Goal: Task Accomplishment & Management: Manage account settings

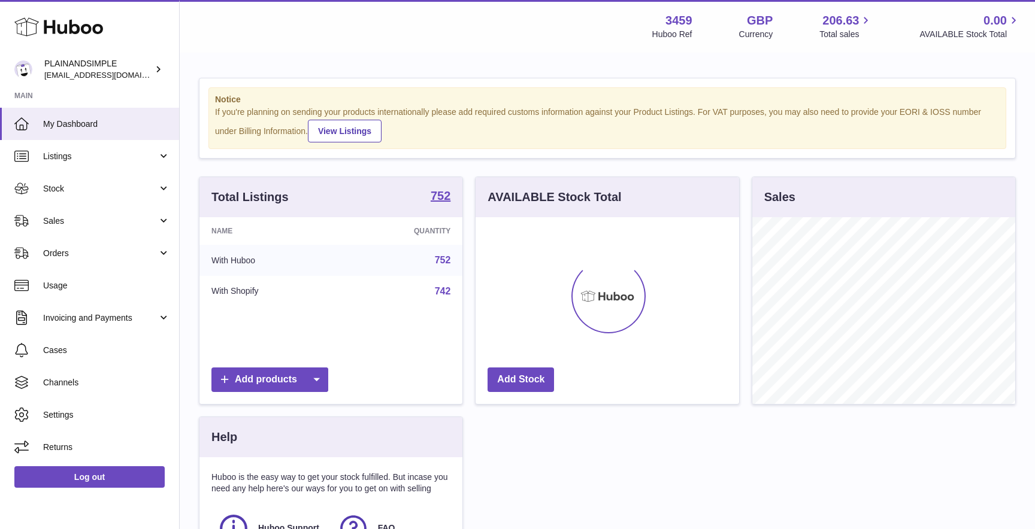
scroll to position [187, 263]
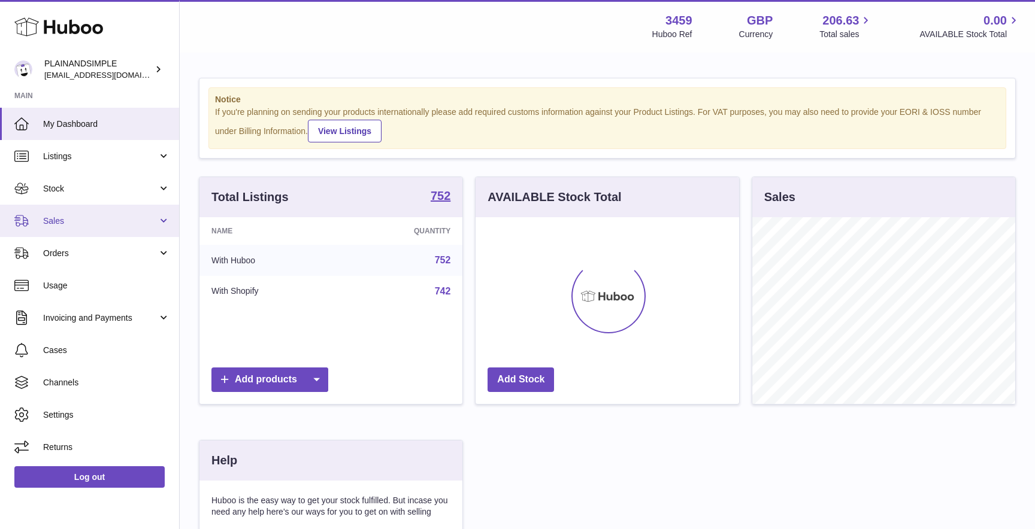
click at [91, 219] on span "Sales" at bounding box center [100, 221] width 114 height 11
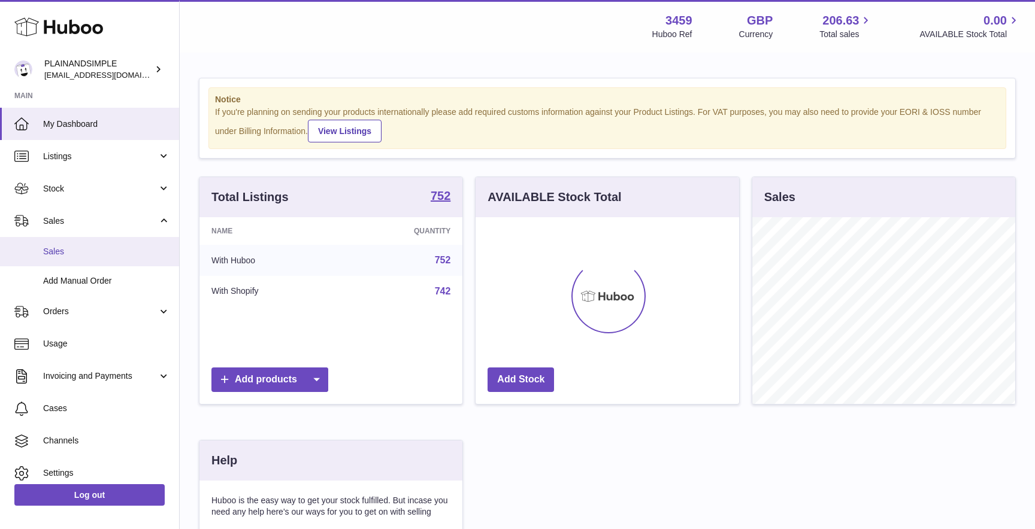
click at [63, 241] on link "Sales" at bounding box center [89, 251] width 179 height 29
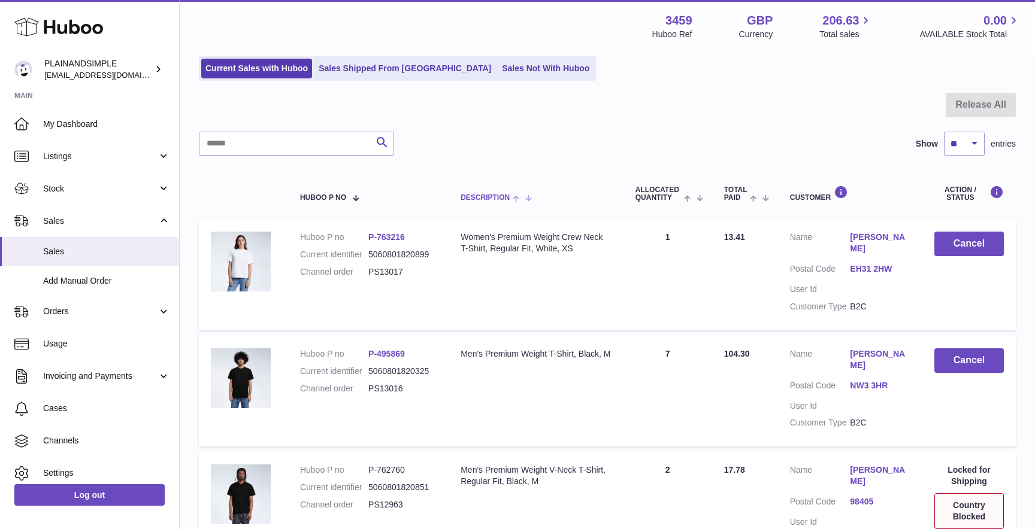
scroll to position [84, 0]
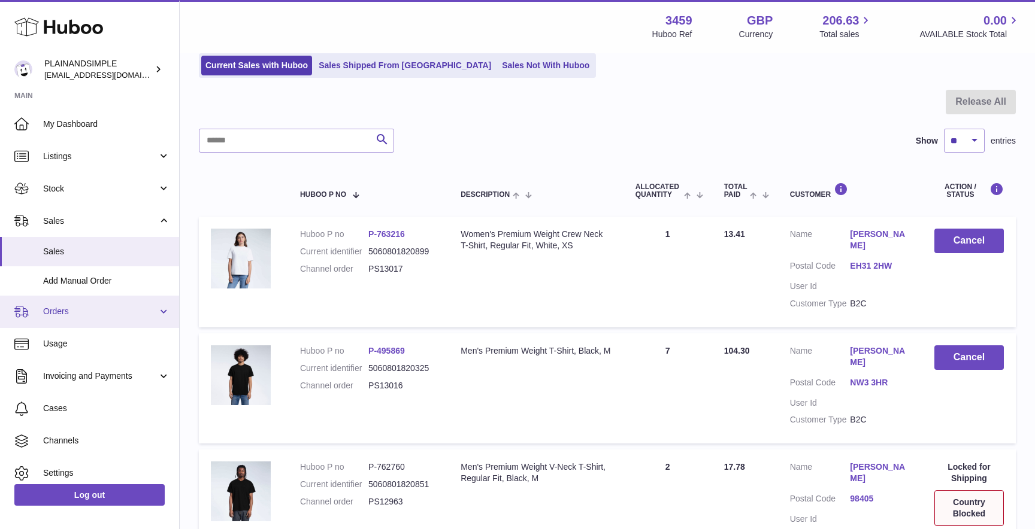
click at [65, 311] on span "Orders" at bounding box center [100, 311] width 114 height 11
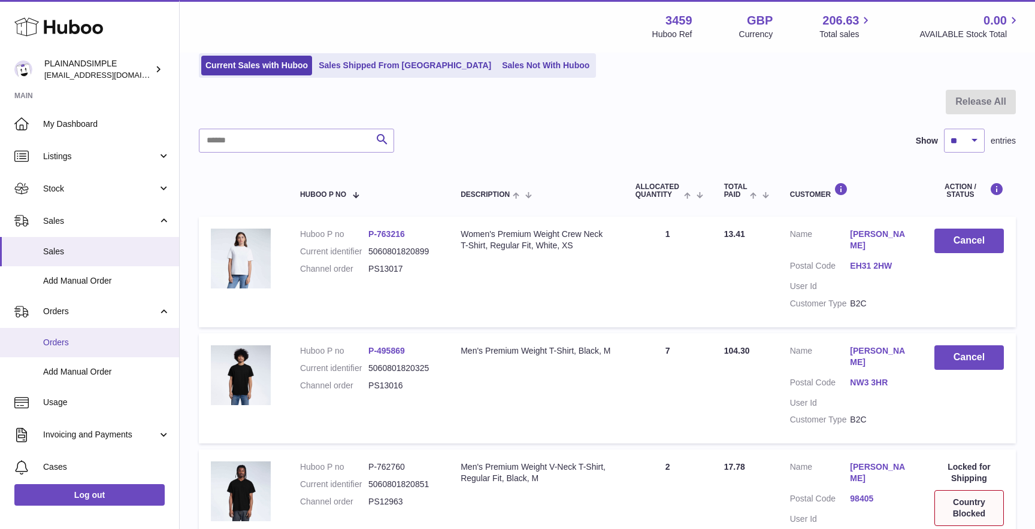
click at [57, 338] on span "Orders" at bounding box center [106, 342] width 127 height 11
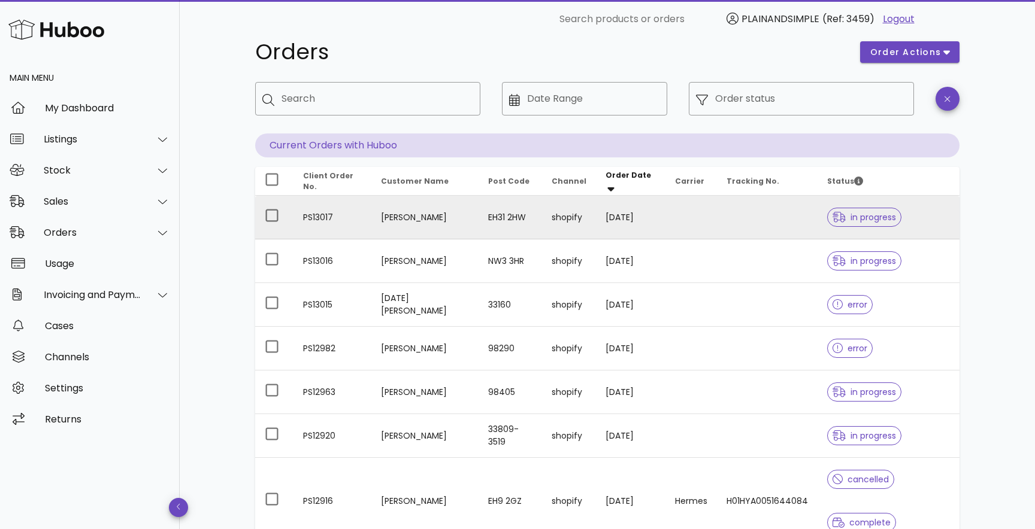
scroll to position [25, 0]
click at [323, 216] on td "PS13017" at bounding box center [332, 216] width 78 height 44
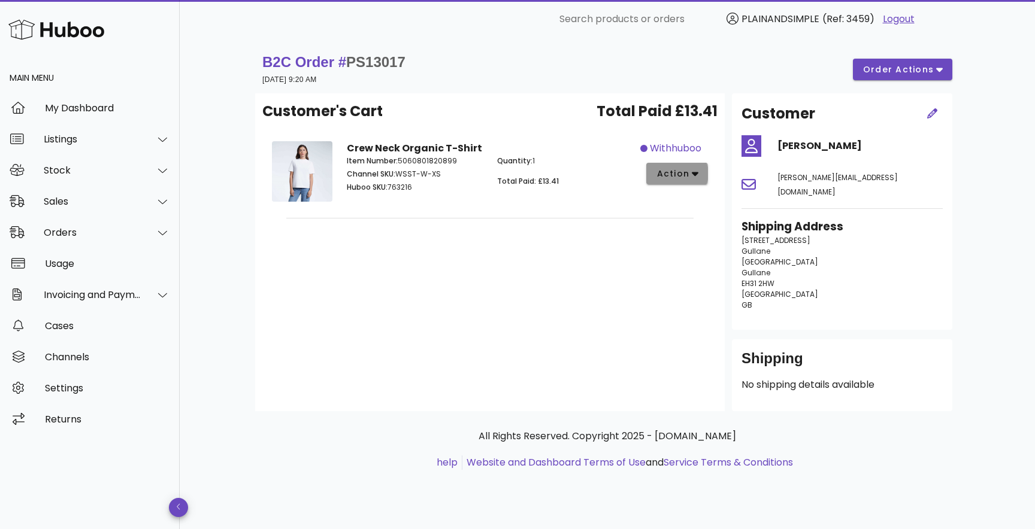
click at [688, 174] on span "action" at bounding box center [673, 174] width 34 height 13
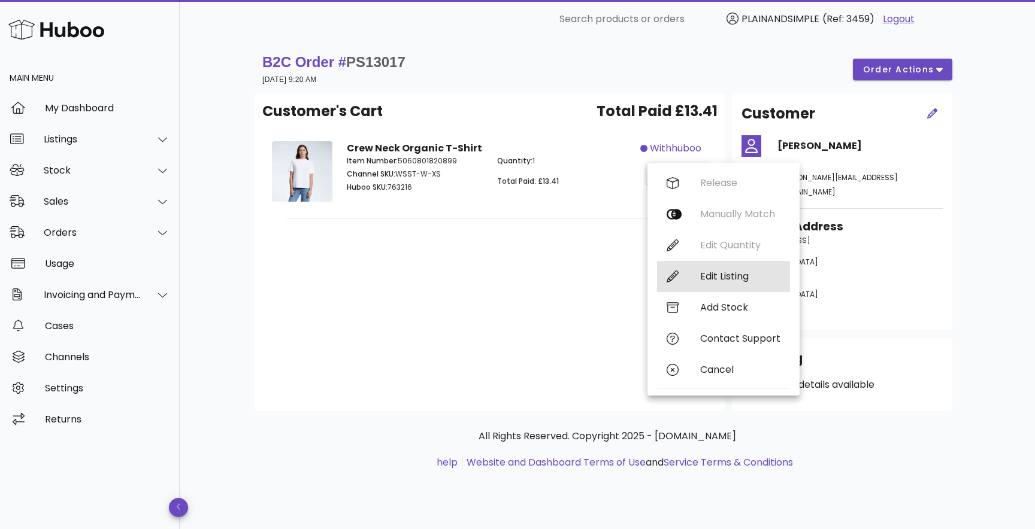
click at [691, 278] on div "Edit Listing" at bounding box center [723, 276] width 133 height 31
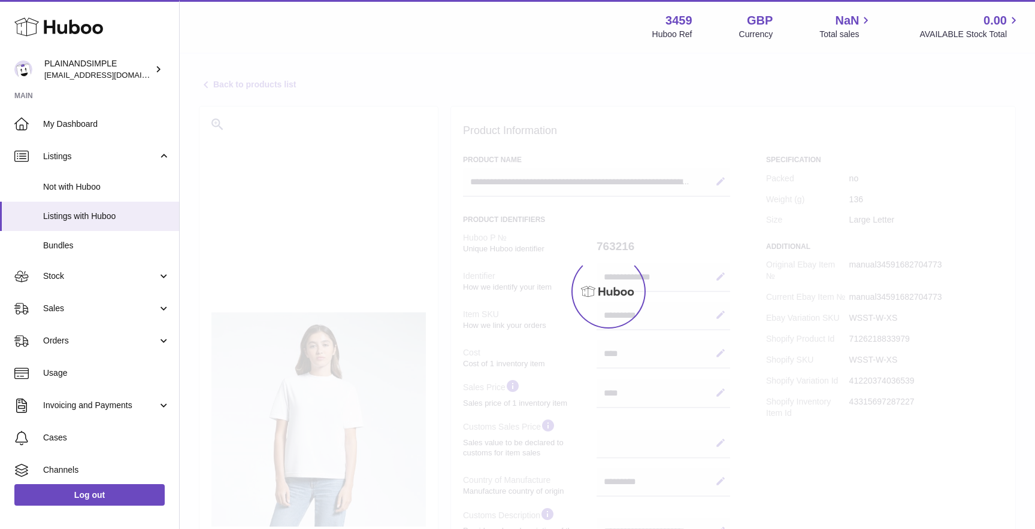
select select "***"
select select "****"
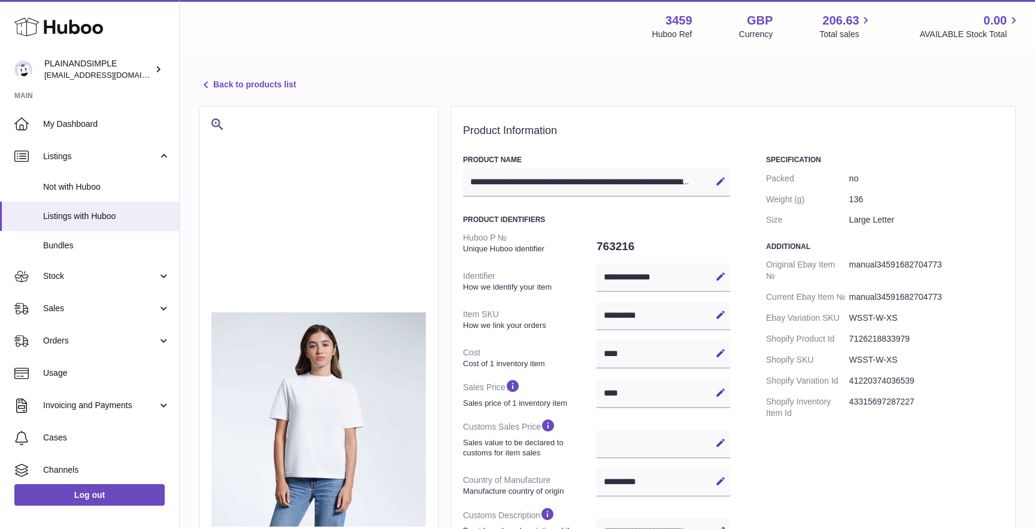
click at [223, 90] on link "Back to products list" at bounding box center [247, 85] width 97 height 14
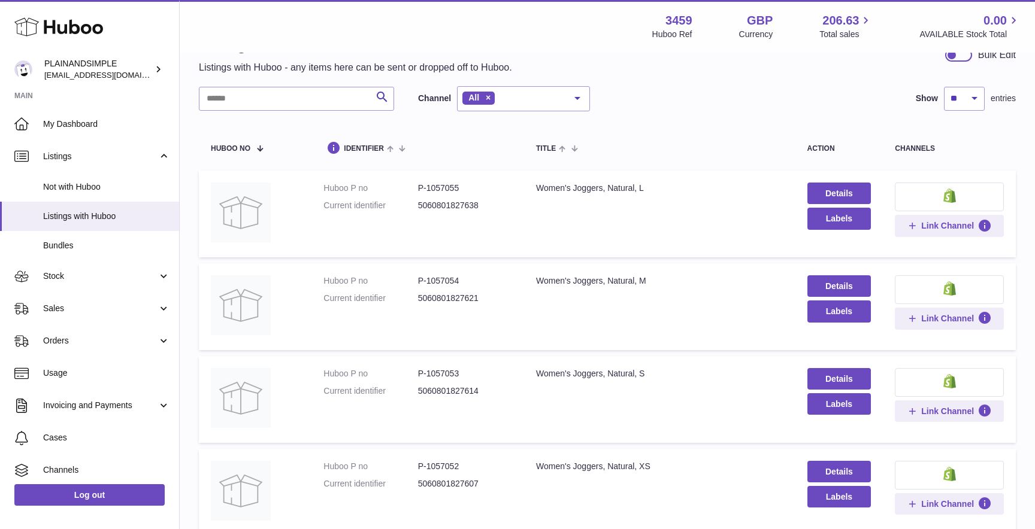
scroll to position [43, 0]
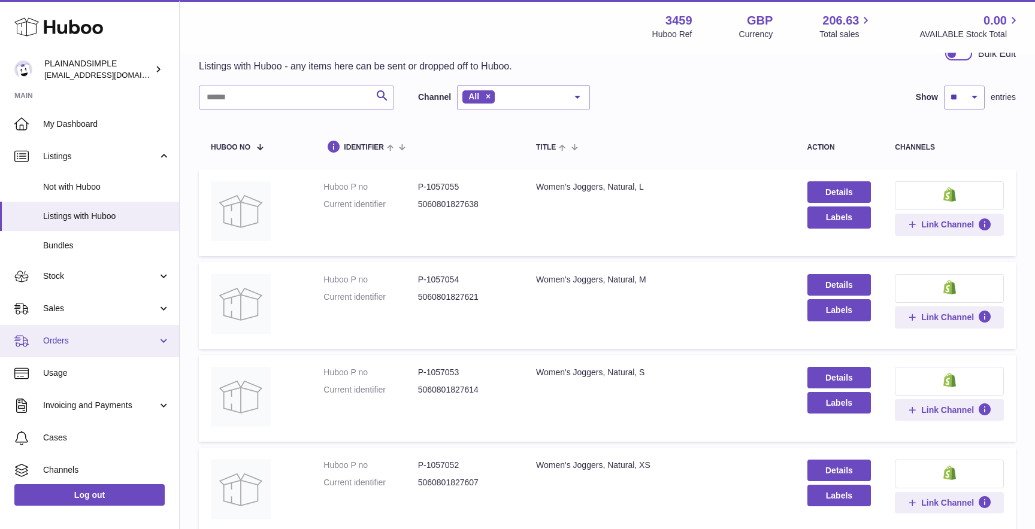
click at [77, 344] on span "Orders" at bounding box center [100, 340] width 114 height 11
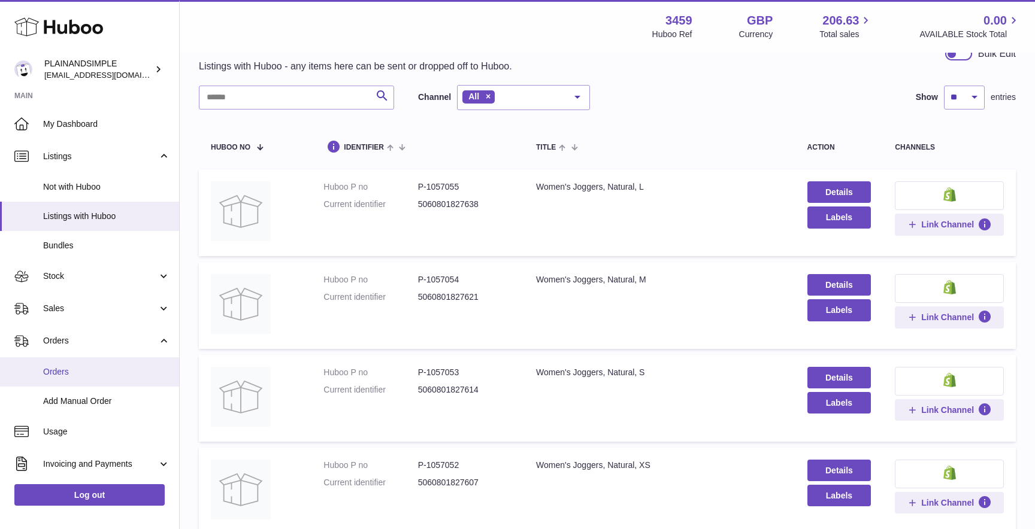
click at [67, 376] on span "Orders" at bounding box center [106, 372] width 127 height 11
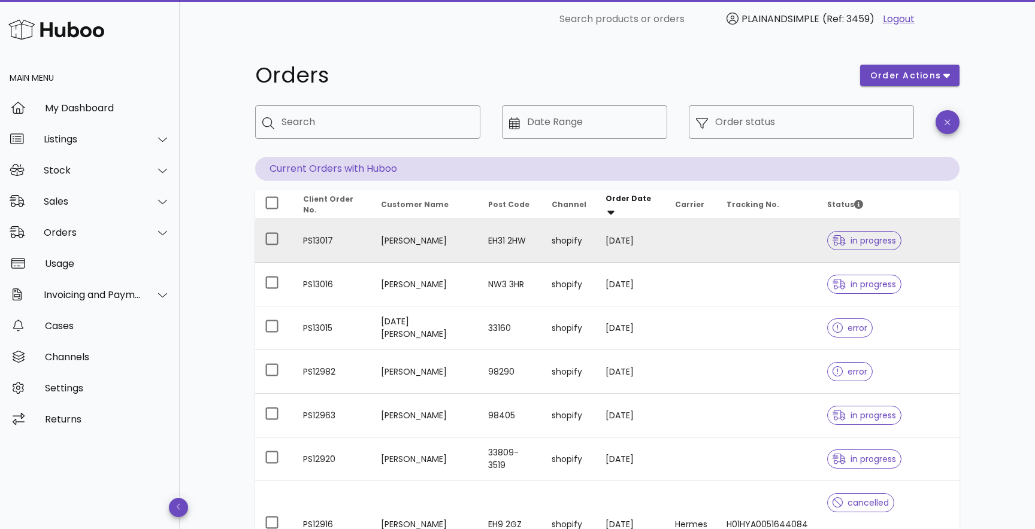
click at [361, 234] on td "PS13017" at bounding box center [332, 241] width 78 height 44
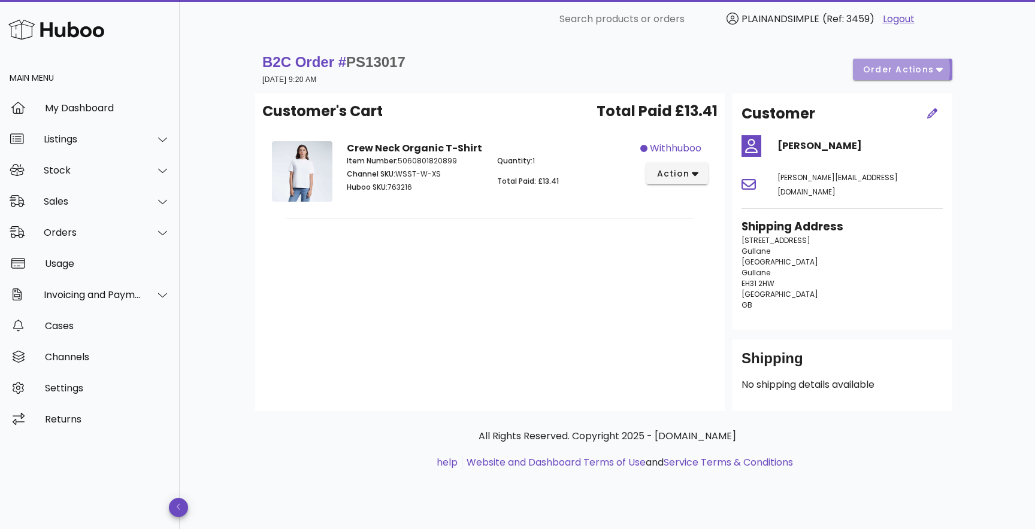
click at [936, 78] on button "order actions" at bounding box center [902, 70] width 99 height 22
click at [995, 95] on div "B2C Order # PS13017 09 September 2025 at 9:20 AM order actions Customer's Cart …" at bounding box center [607, 283] width 855 height 491
click at [680, 181] on button "action" at bounding box center [677, 174] width 62 height 22
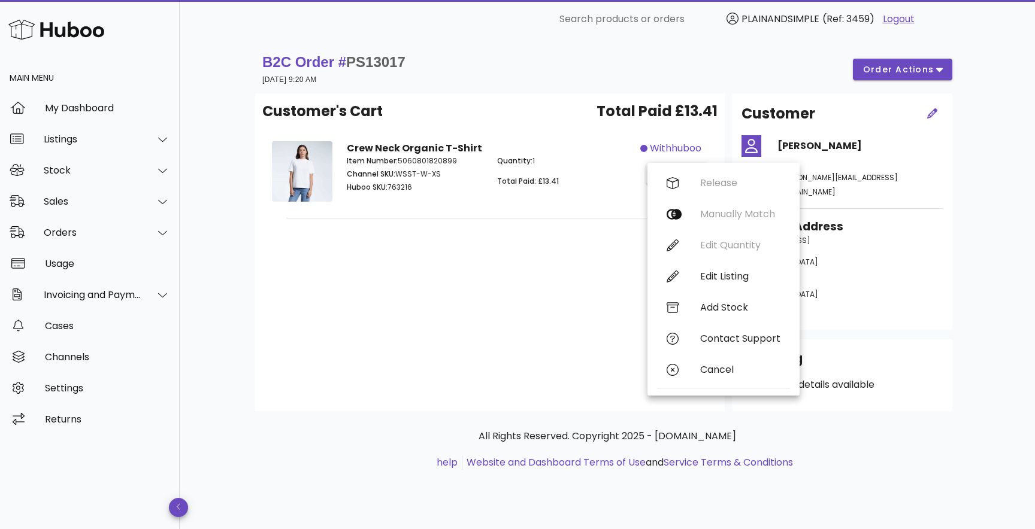
click at [749, 246] on div "Release Manually Match Edit Quantity Edit Listing Add Stock Contact Support Can…" at bounding box center [723, 279] width 133 height 223
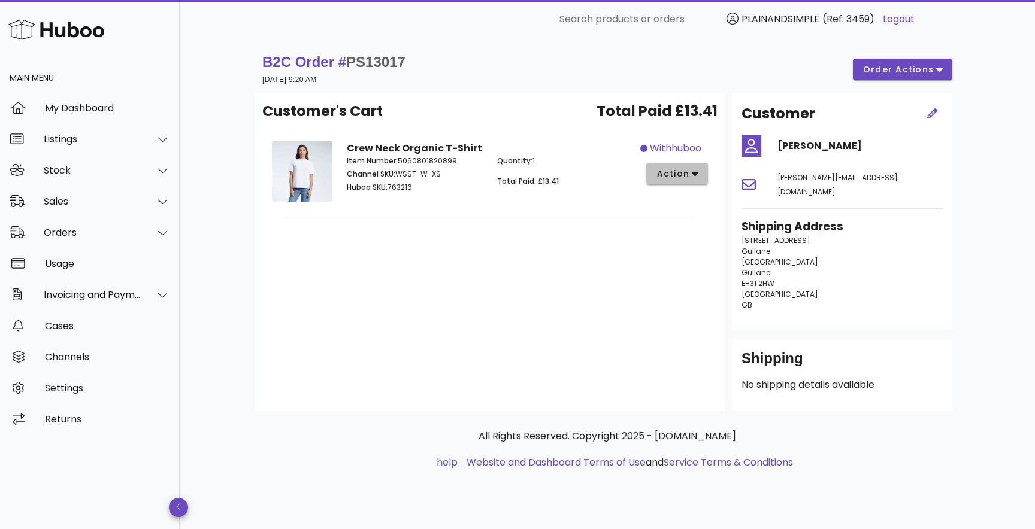
click at [654, 170] on button "action" at bounding box center [677, 174] width 62 height 22
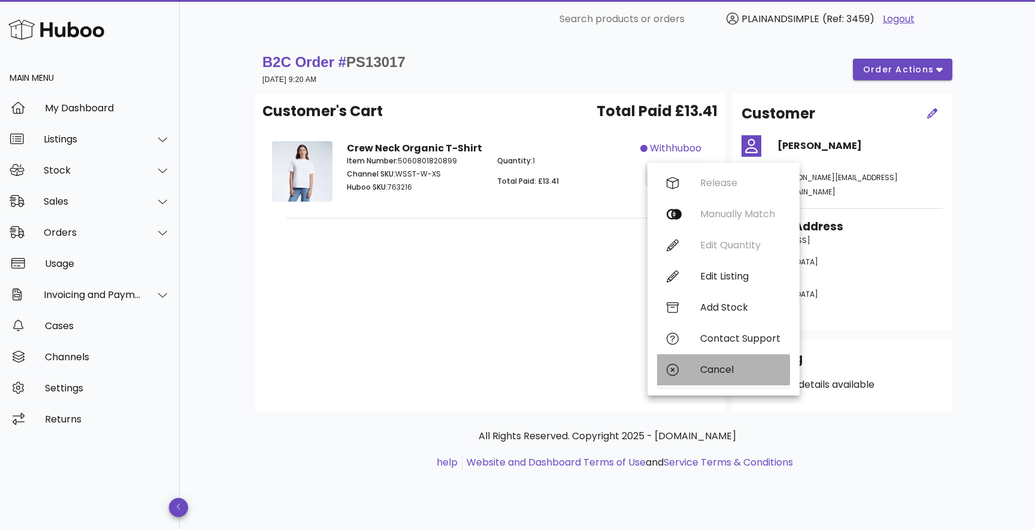
click at [710, 367] on div "Cancel" at bounding box center [740, 369] width 80 height 11
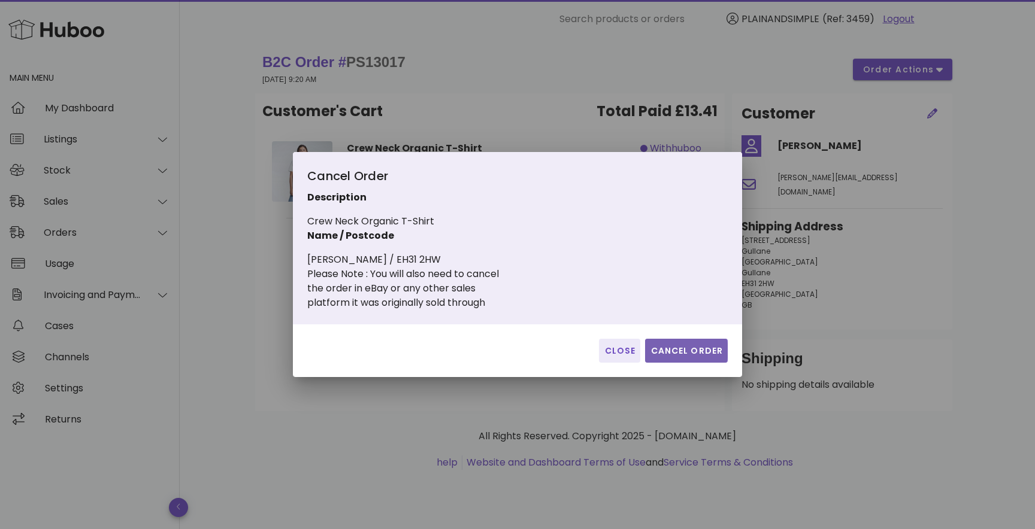
click at [688, 347] on span "Cancel Order" at bounding box center [686, 351] width 73 height 13
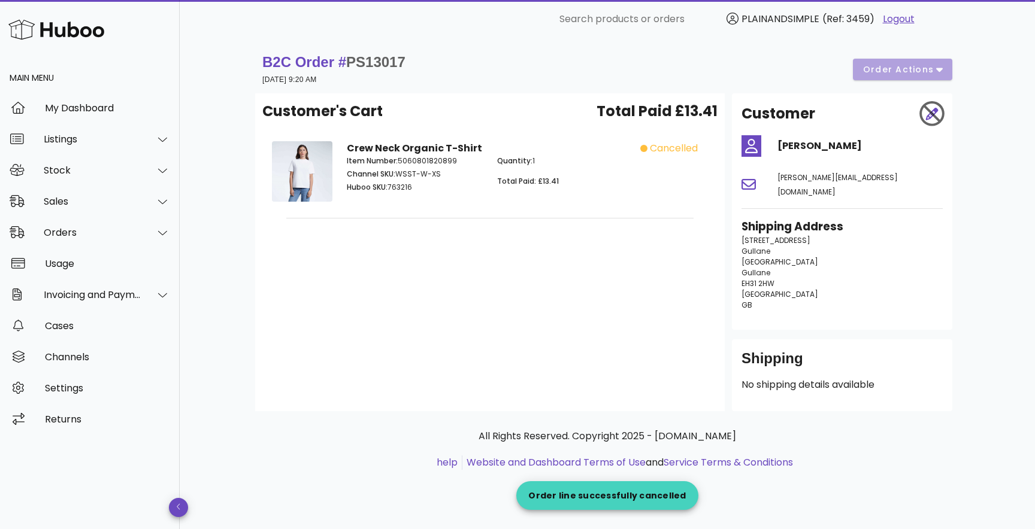
click at [485, 290] on div "Customer's Cart Total Paid £13.41 Crew Neck Organic T-Shirt Item Number: 506080…" at bounding box center [490, 252] width 470 height 318
click at [74, 201] on div "Sales" at bounding box center [93, 201] width 98 height 11
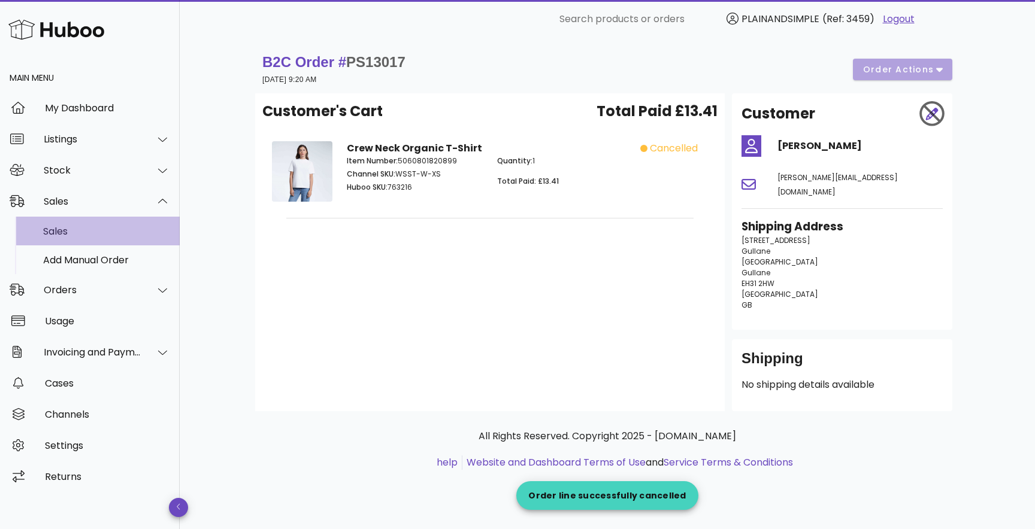
click at [69, 235] on div "Sales" at bounding box center [106, 231] width 127 height 11
